Goal: Find specific page/section: Find specific page/section

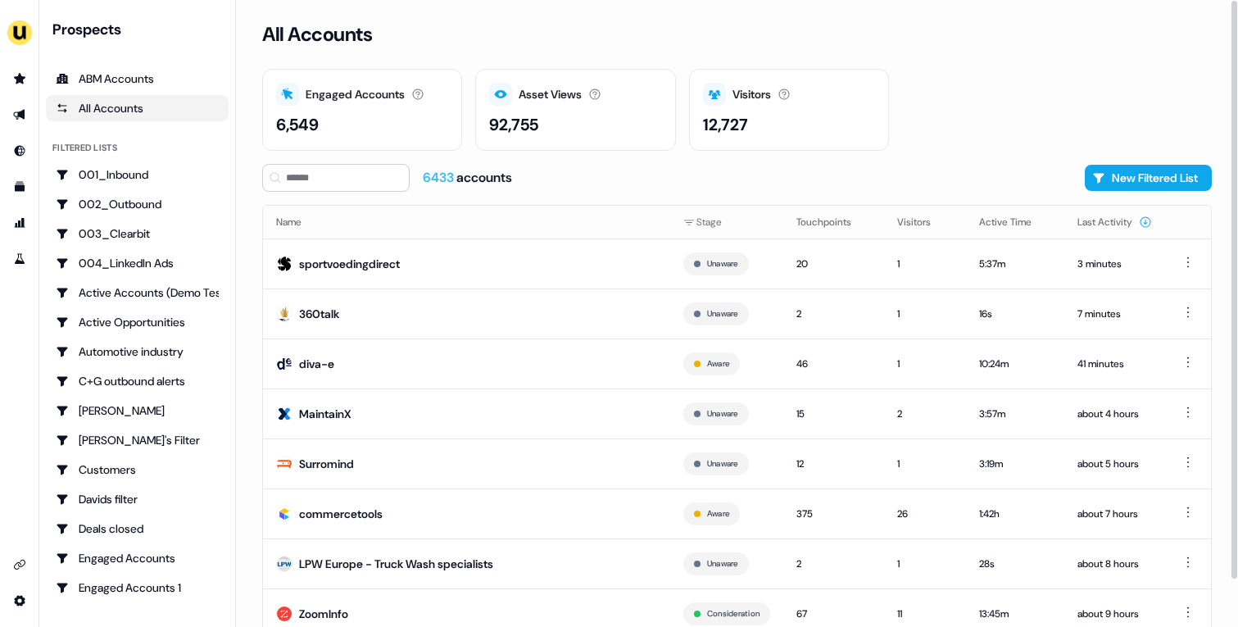
scroll to position [51, 0]
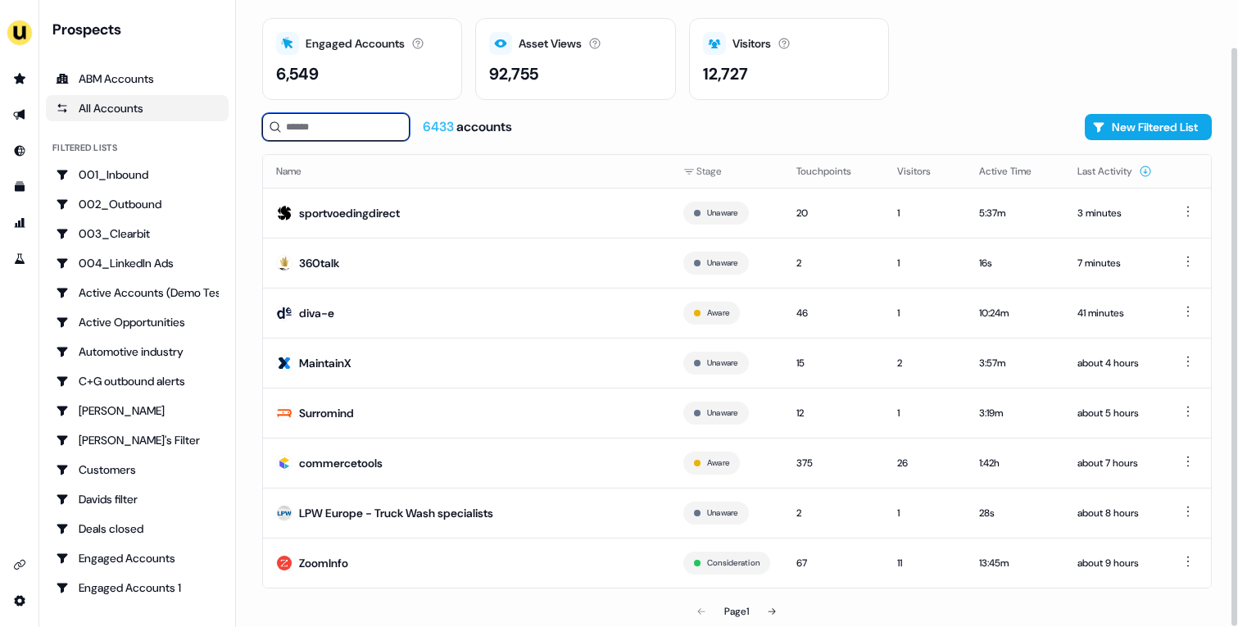
click at [325, 135] on input at bounding box center [335, 127] width 147 height 28
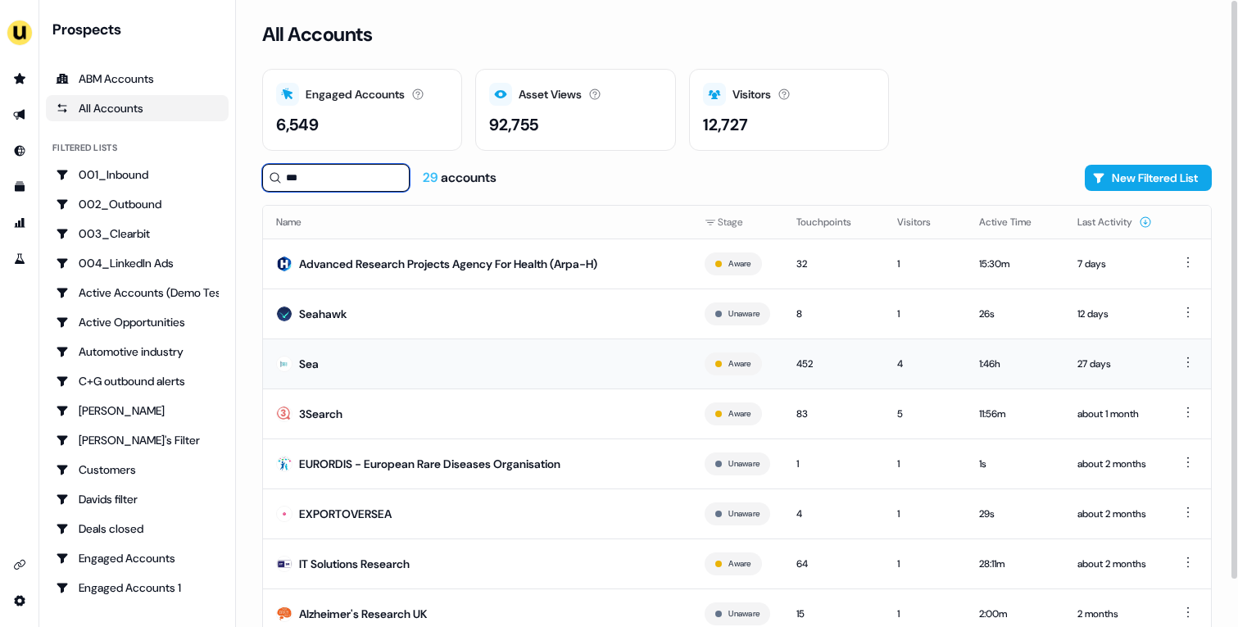
type input "***"
click at [504, 381] on td "Sea" at bounding box center [477, 363] width 429 height 50
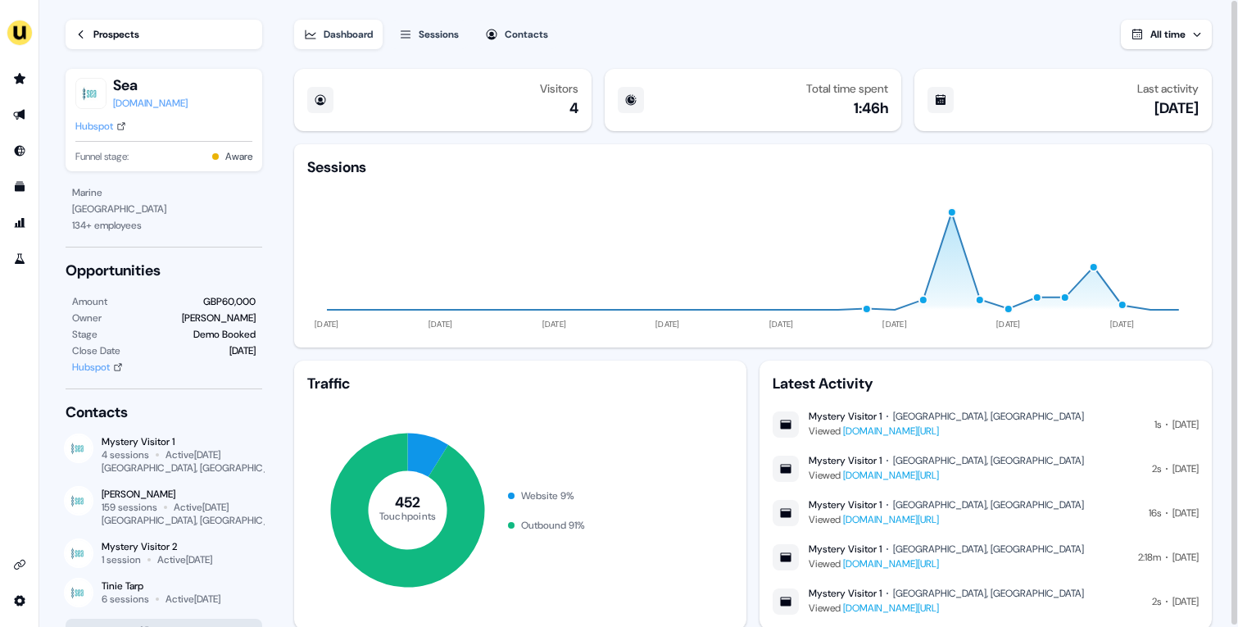
click at [97, 44] on link "Prospects" at bounding box center [164, 34] width 197 height 29
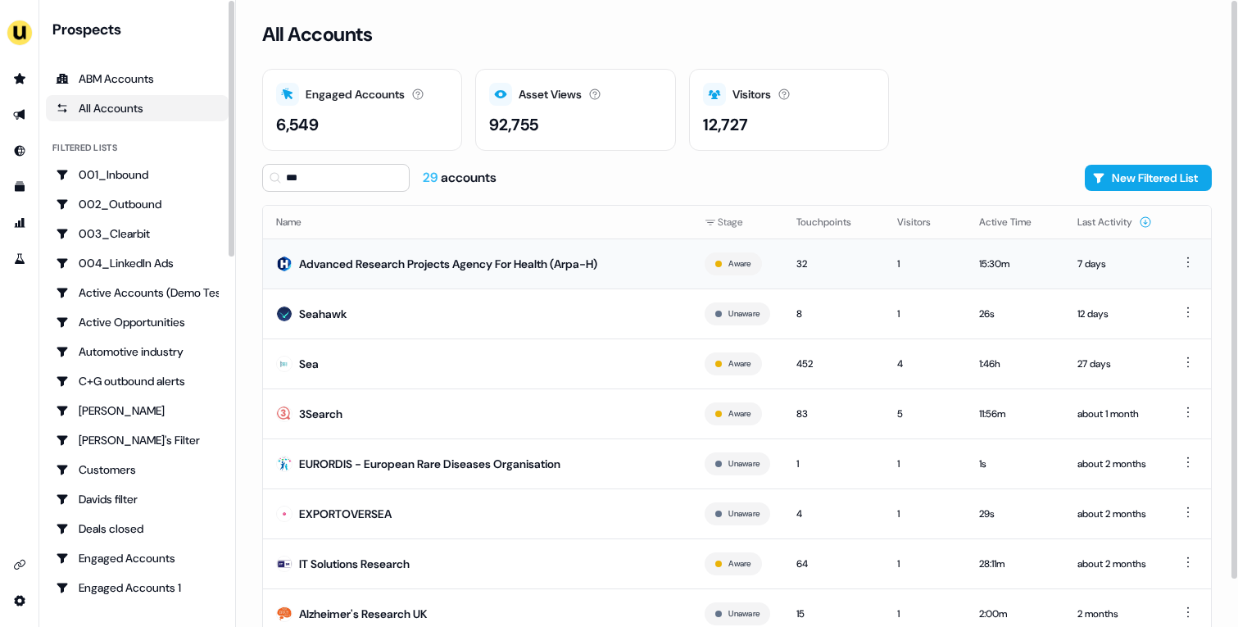
scroll to position [51, 0]
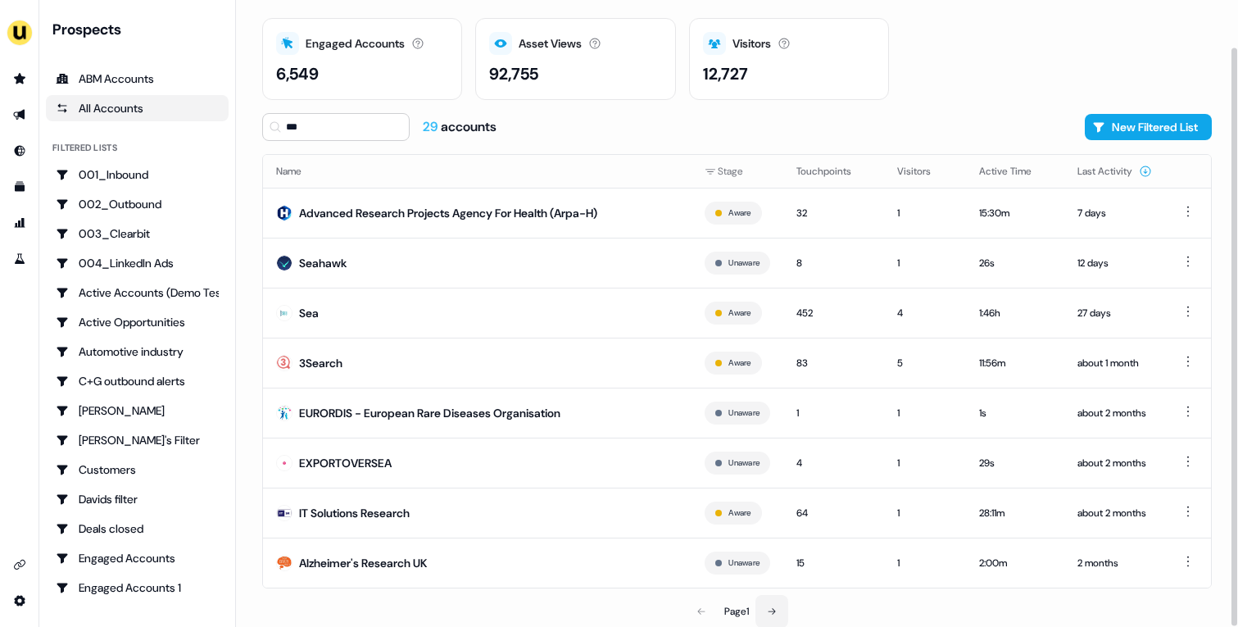
click at [782, 615] on button at bounding box center [771, 611] width 33 height 33
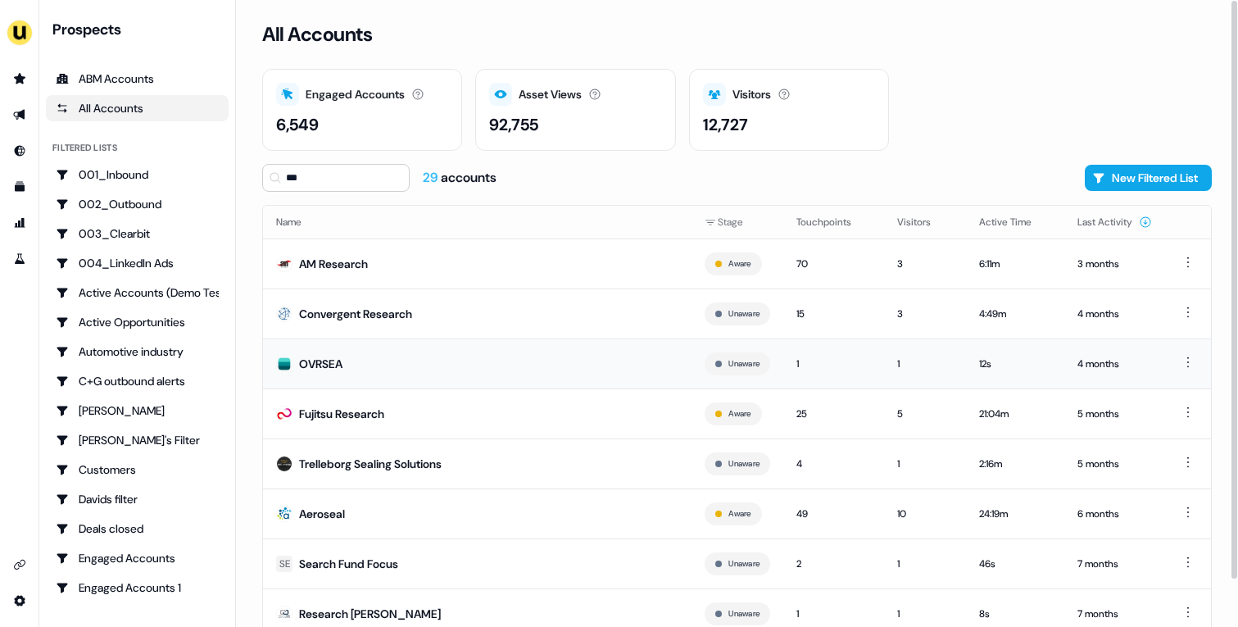
click at [480, 368] on td "OVRSEA" at bounding box center [477, 363] width 429 height 50
